Goal: Task Accomplishment & Management: Complete application form

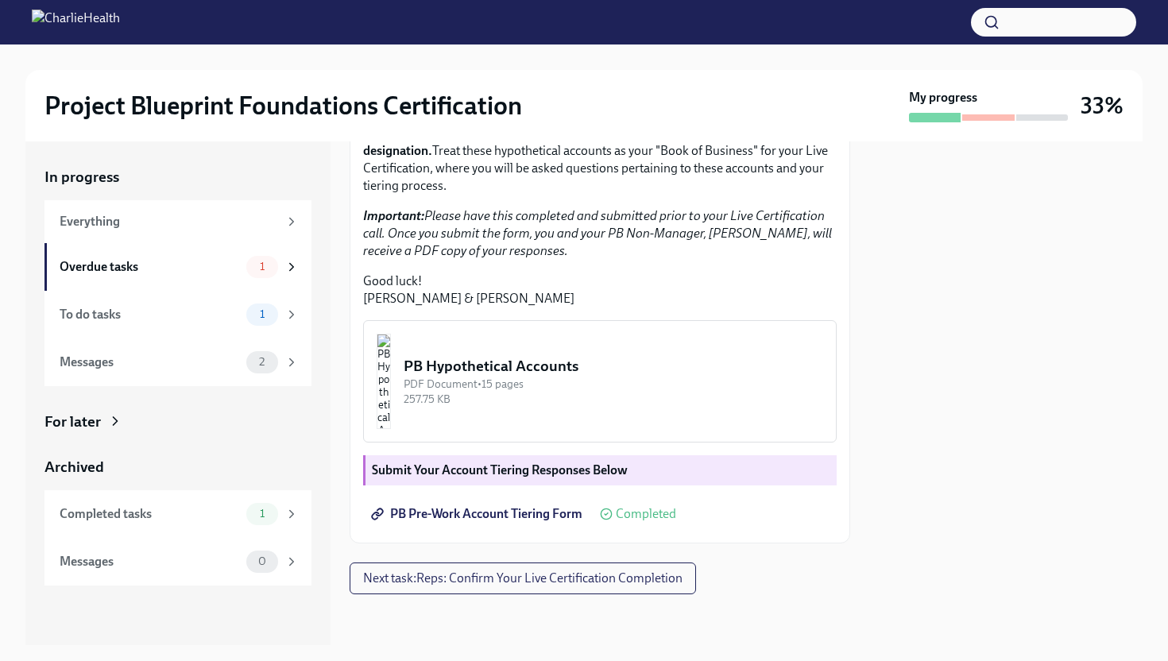
scroll to position [388, 0]
click at [391, 412] on img "button" at bounding box center [384, 381] width 14 height 95
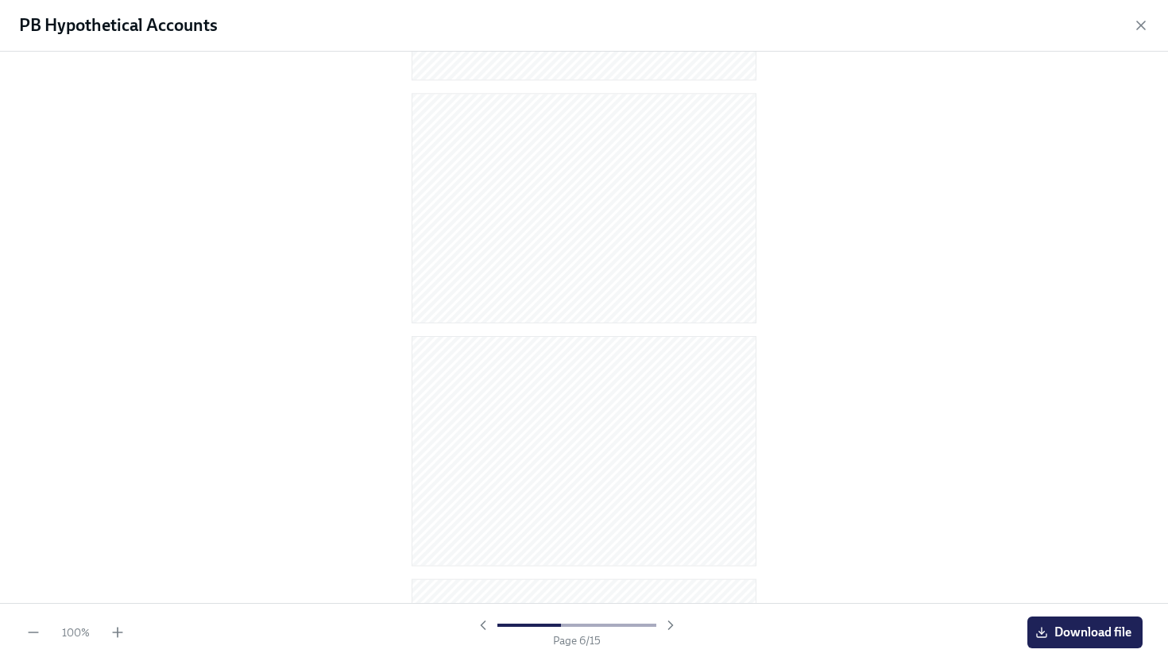
scroll to position [0, 0]
click at [149, 19] on h1 "PB Hypothetical Accounts" at bounding box center [118, 26] width 199 height 24
click at [1136, 32] on icon "button" at bounding box center [1141, 25] width 16 height 16
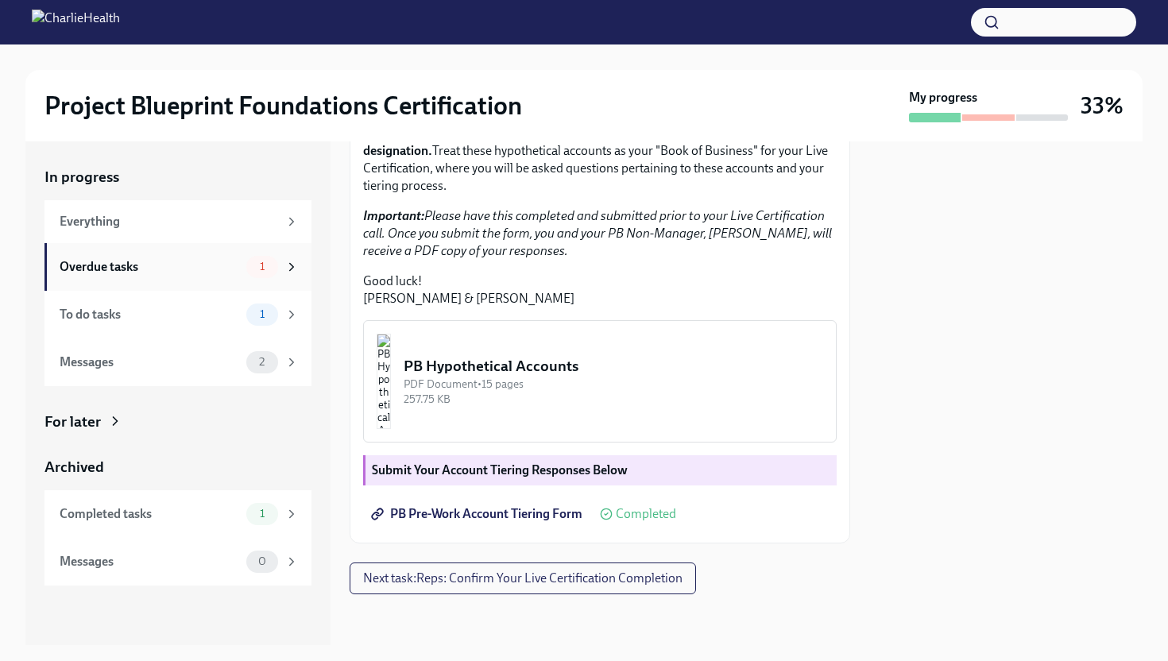
click at [225, 276] on div "Overdue tasks 1" at bounding box center [179, 267] width 239 height 22
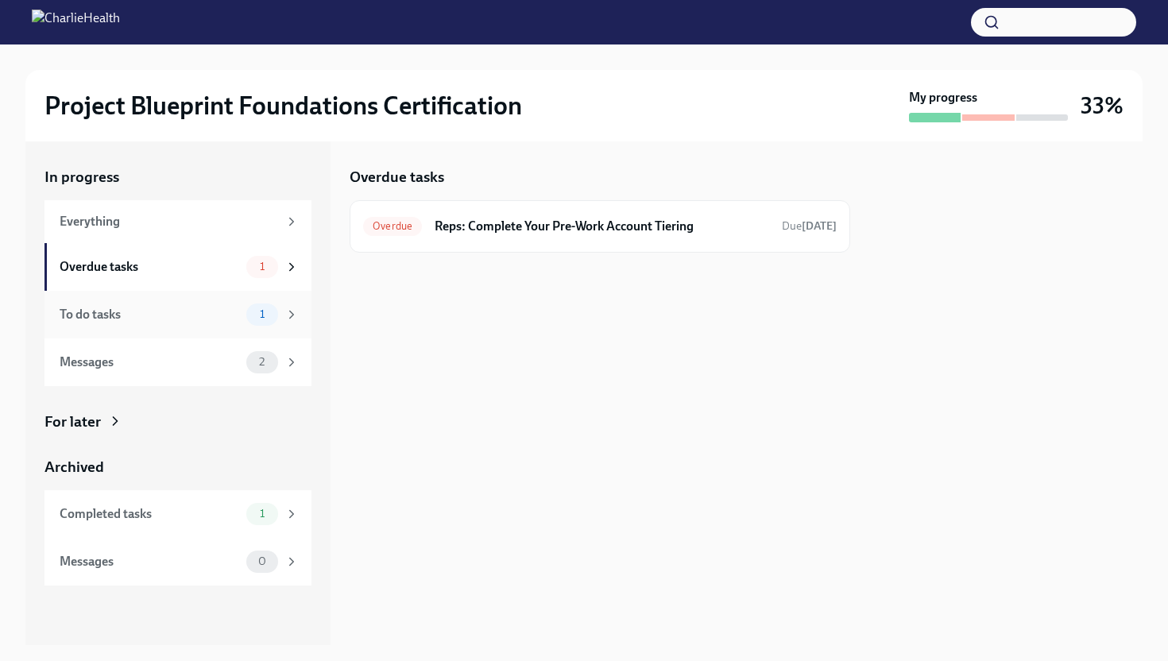
click at [187, 308] on div "To do tasks" at bounding box center [150, 314] width 180 height 17
click at [524, 221] on h6 "Reps: Confirm Your Live Certification Completion" at bounding box center [595, 226] width 348 height 17
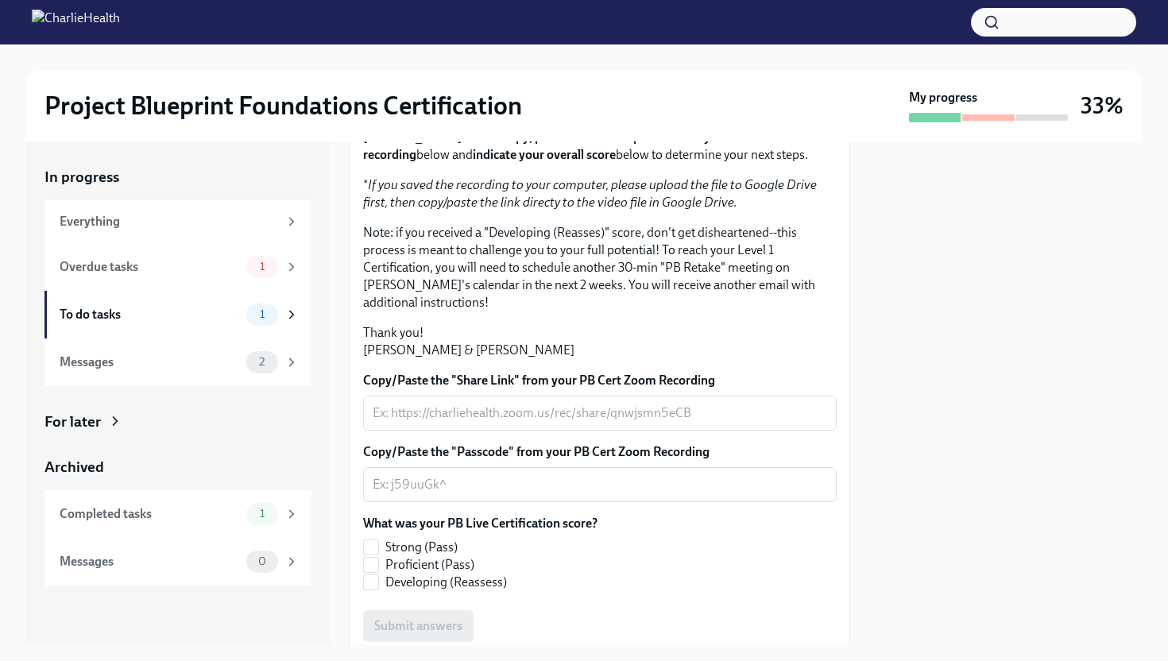
scroll to position [339, 0]
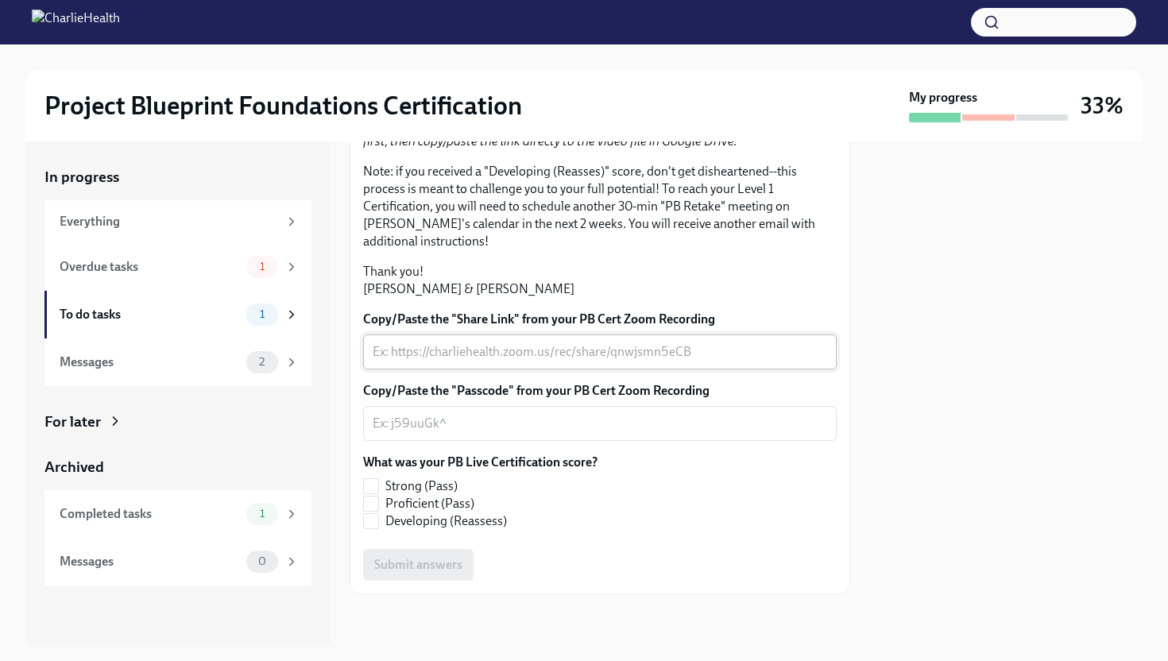
click at [576, 357] on textarea "Copy/Paste the "Share Link" from your PB Cert Zoom Recording" at bounding box center [600, 351] width 454 height 19
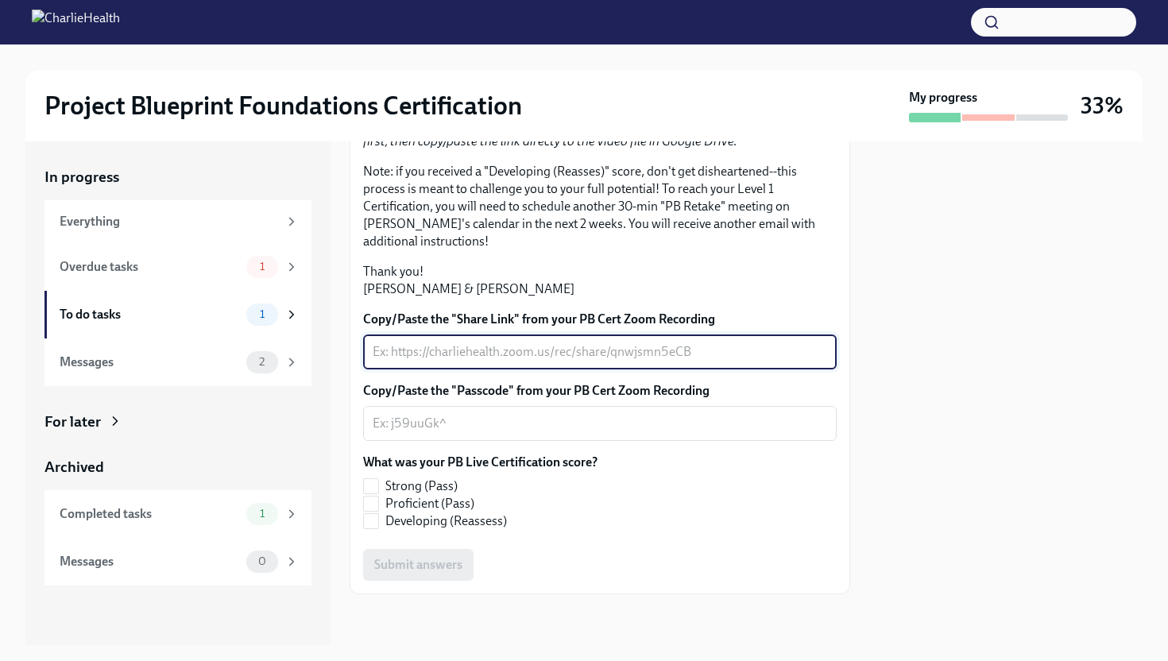
scroll to position [258, 0]
click at [540, 433] on textarea "Copy/Paste the "Passcode" from your PB Cert Zoom Recording" at bounding box center [600, 423] width 454 height 19
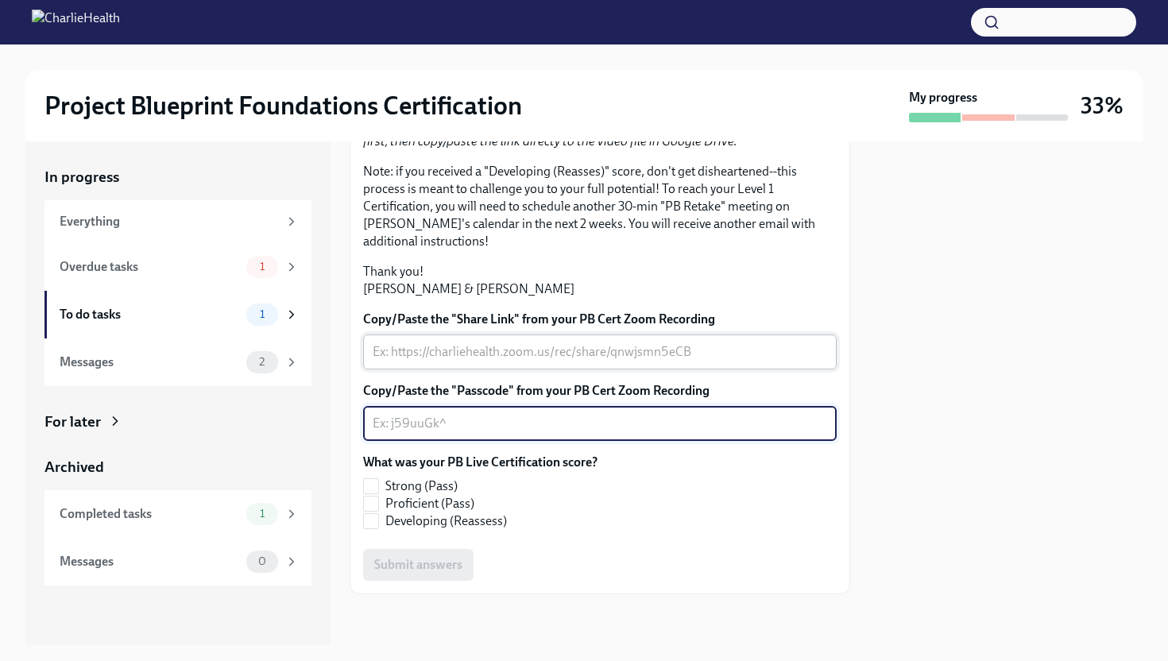
click at [578, 369] on div "x ​" at bounding box center [599, 351] width 473 height 35
